Goal: Navigation & Orientation: Find specific page/section

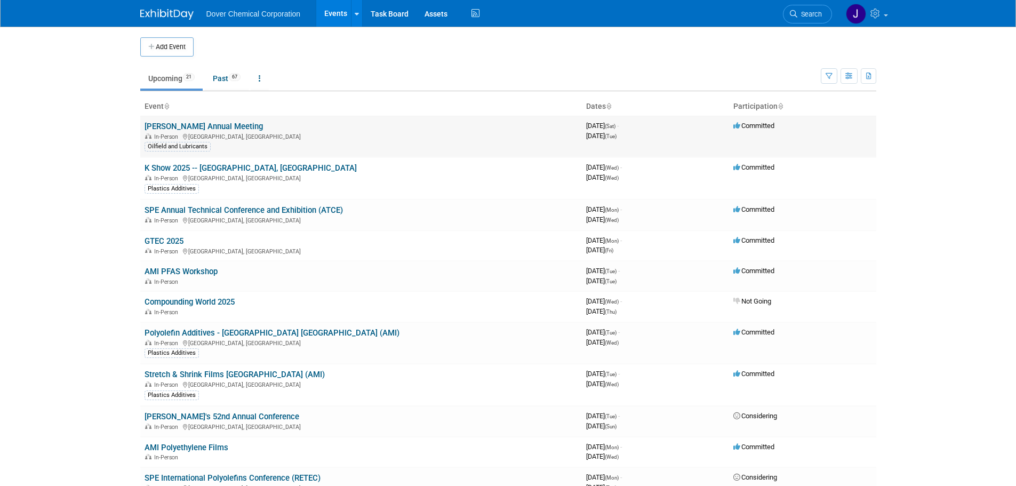
click at [201, 129] on link "[PERSON_NAME] Annual Meeting" at bounding box center [204, 127] width 118 height 10
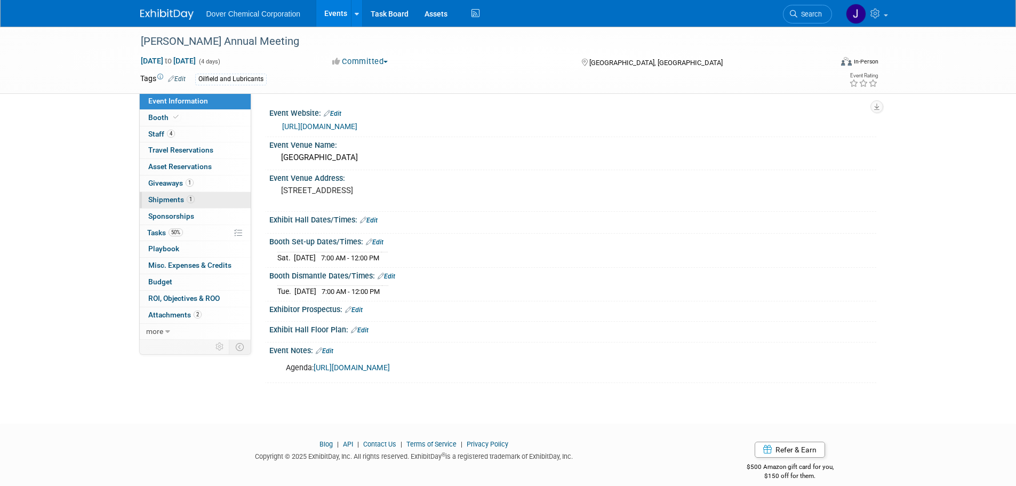
click at [173, 193] on link "1 Shipments 1" at bounding box center [195, 200] width 111 height 16
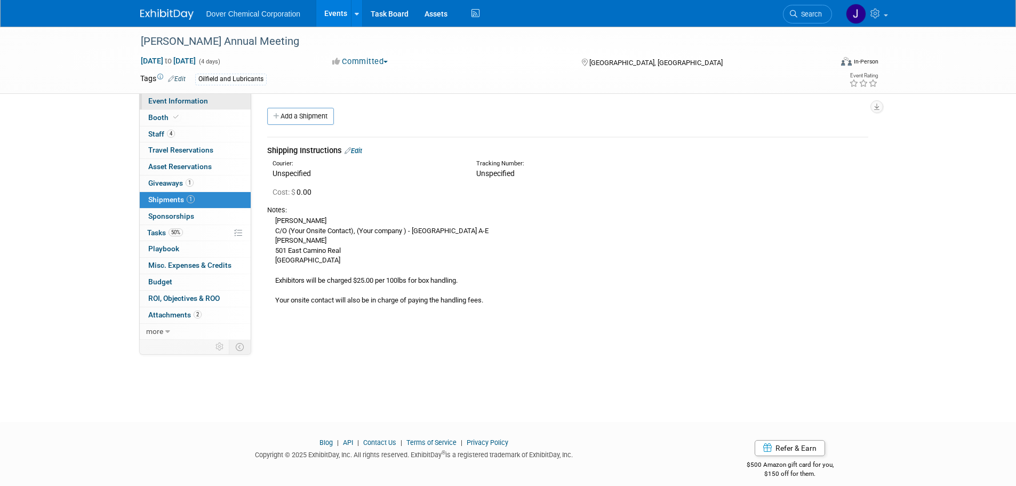
click at [183, 101] on span "Event Information" at bounding box center [178, 101] width 60 height 9
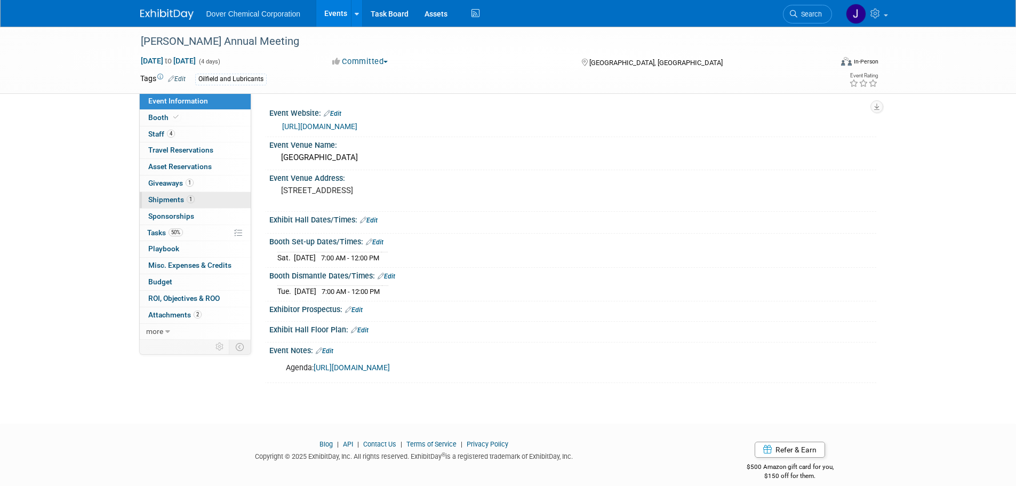
click at [163, 196] on span "Shipments 1" at bounding box center [171, 199] width 46 height 9
